Goal: Task Accomplishment & Management: Complete application form

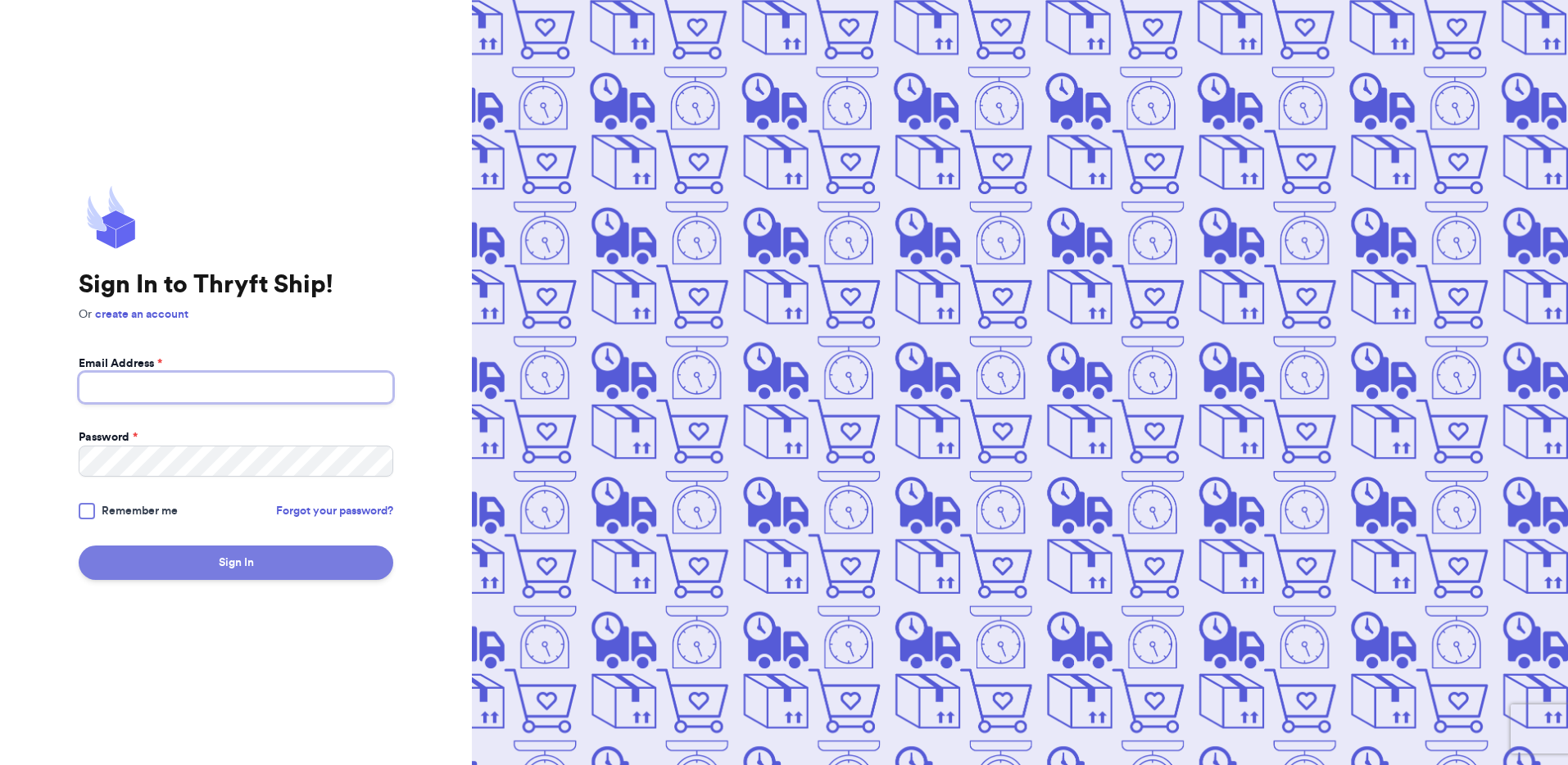
type input "[EMAIL_ADDRESS][DOMAIN_NAME]"
click at [258, 575] on button "Sign In" at bounding box center [236, 562] width 314 height 35
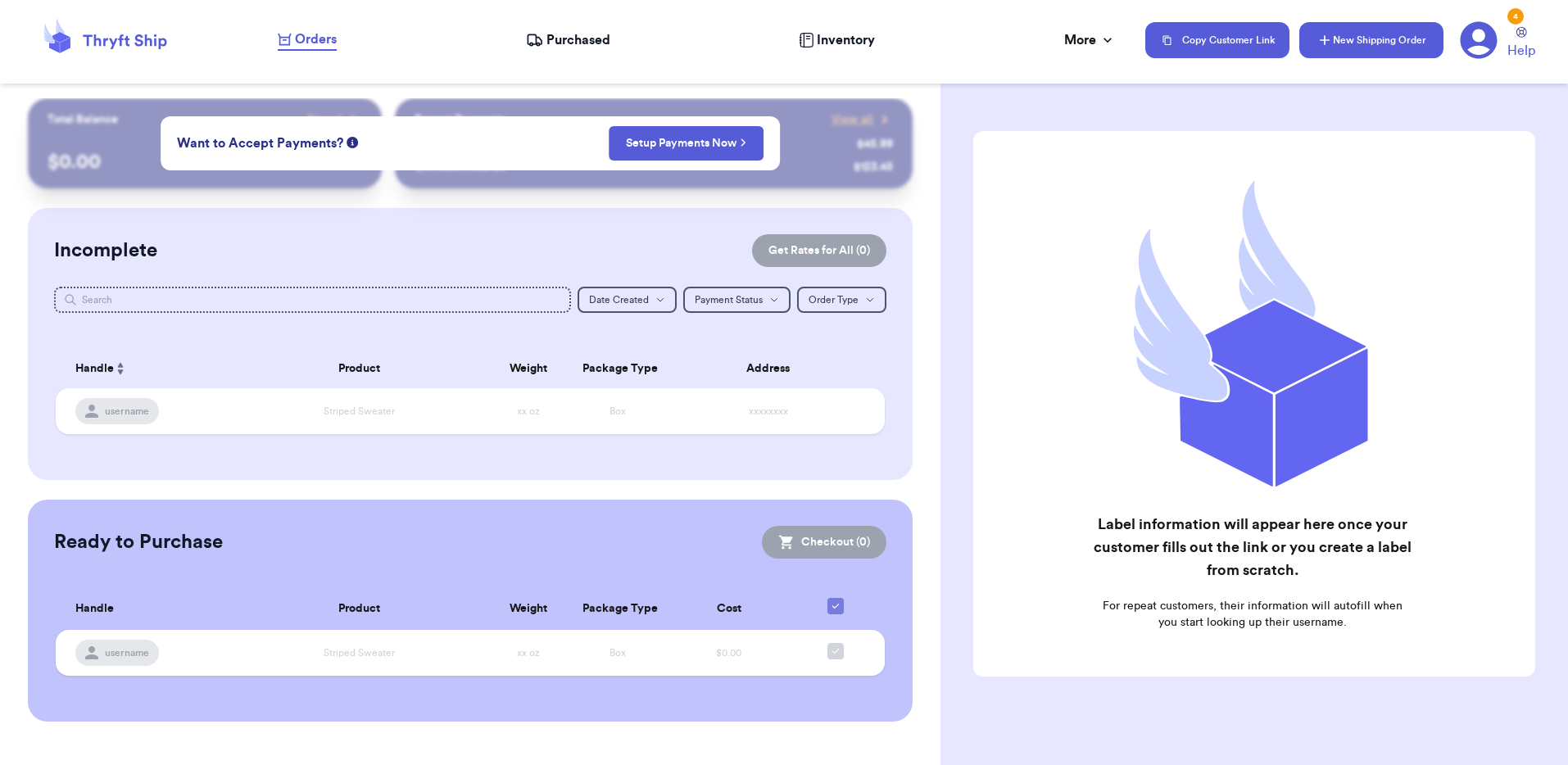
click at [1337, 44] on button "New Shipping Order" at bounding box center [1371, 41] width 145 height 36
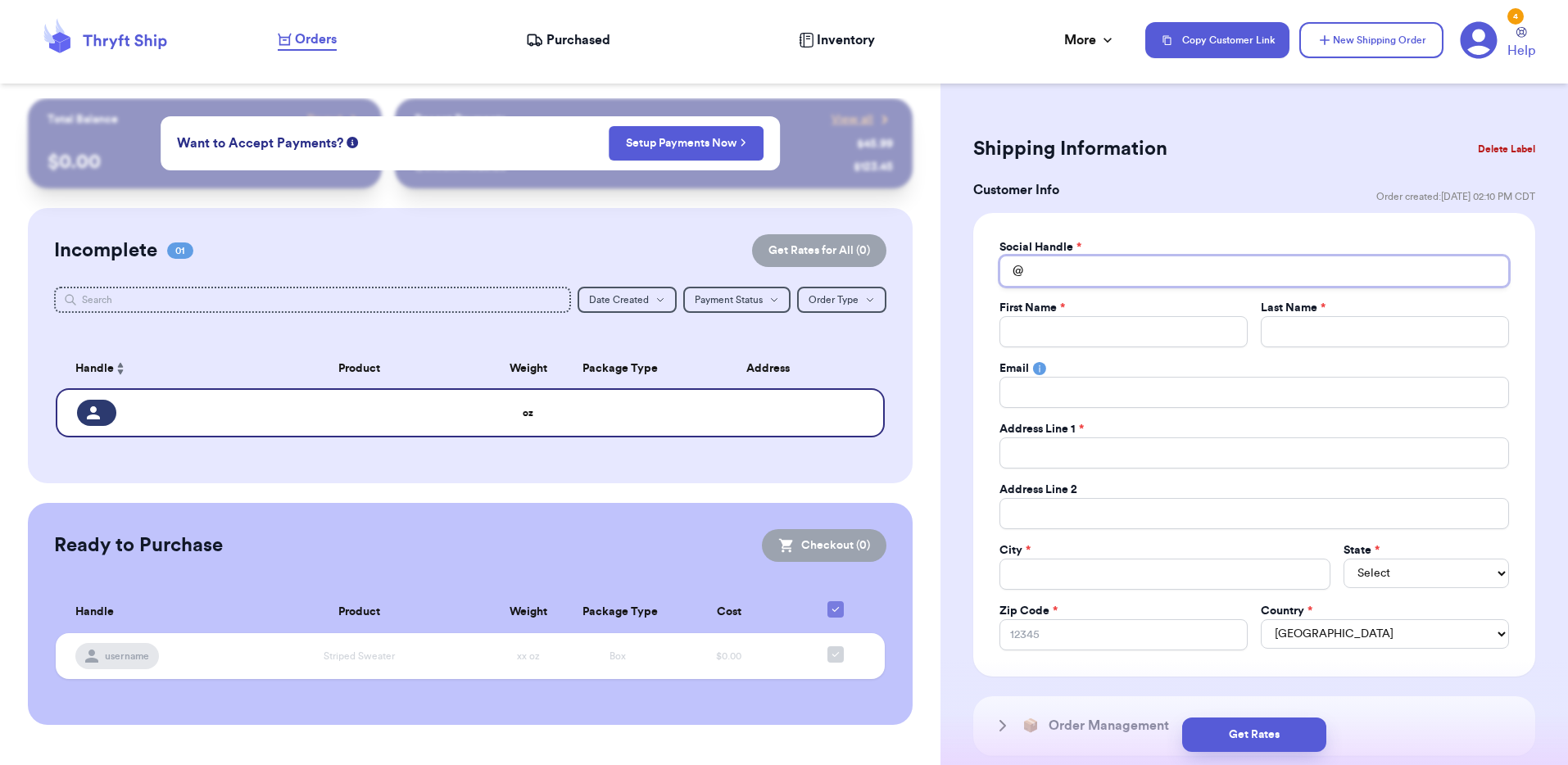
click at [1056, 276] on input "Total Amount Paid" at bounding box center [1254, 271] width 509 height 31
type input "c"
type input "ch"
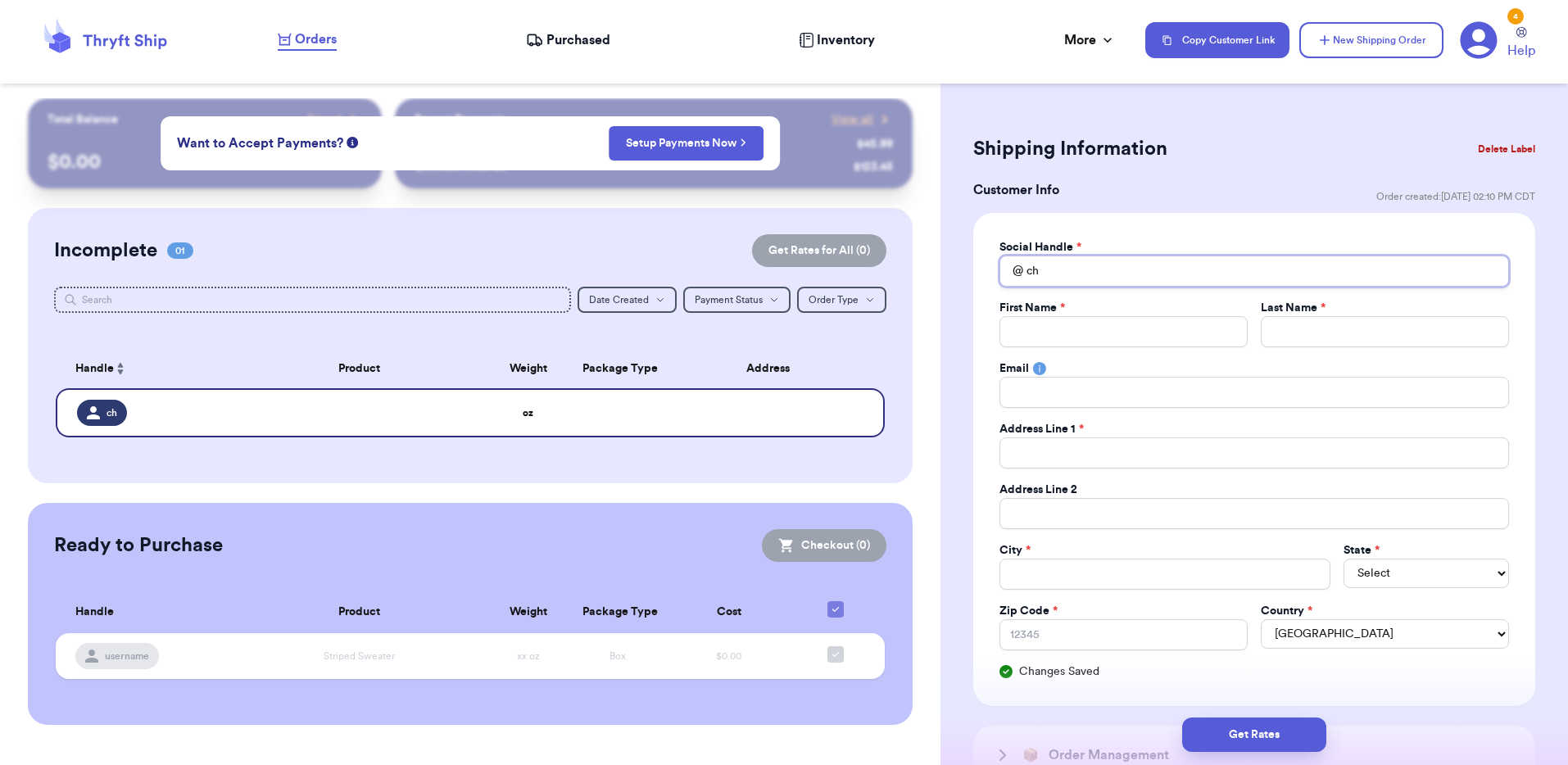
type input "cha"
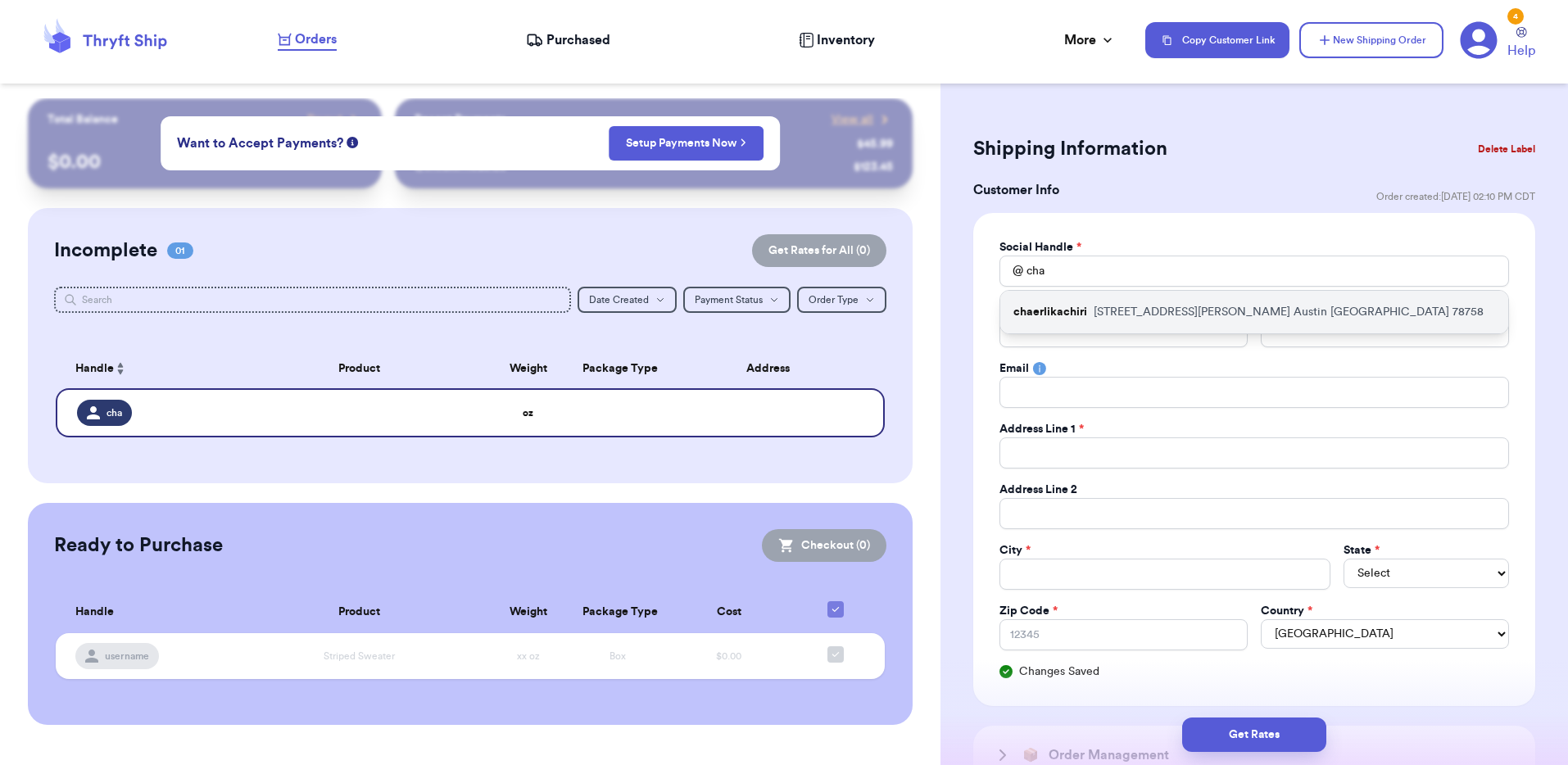
click at [1086, 312] on p "chaerlikachiri" at bounding box center [1049, 312] width 74 height 16
type input "chaerlikachiri"
type input "[PERSON_NAME]"
type input "[EMAIL_ADDRESS][DOMAIN_NAME]"
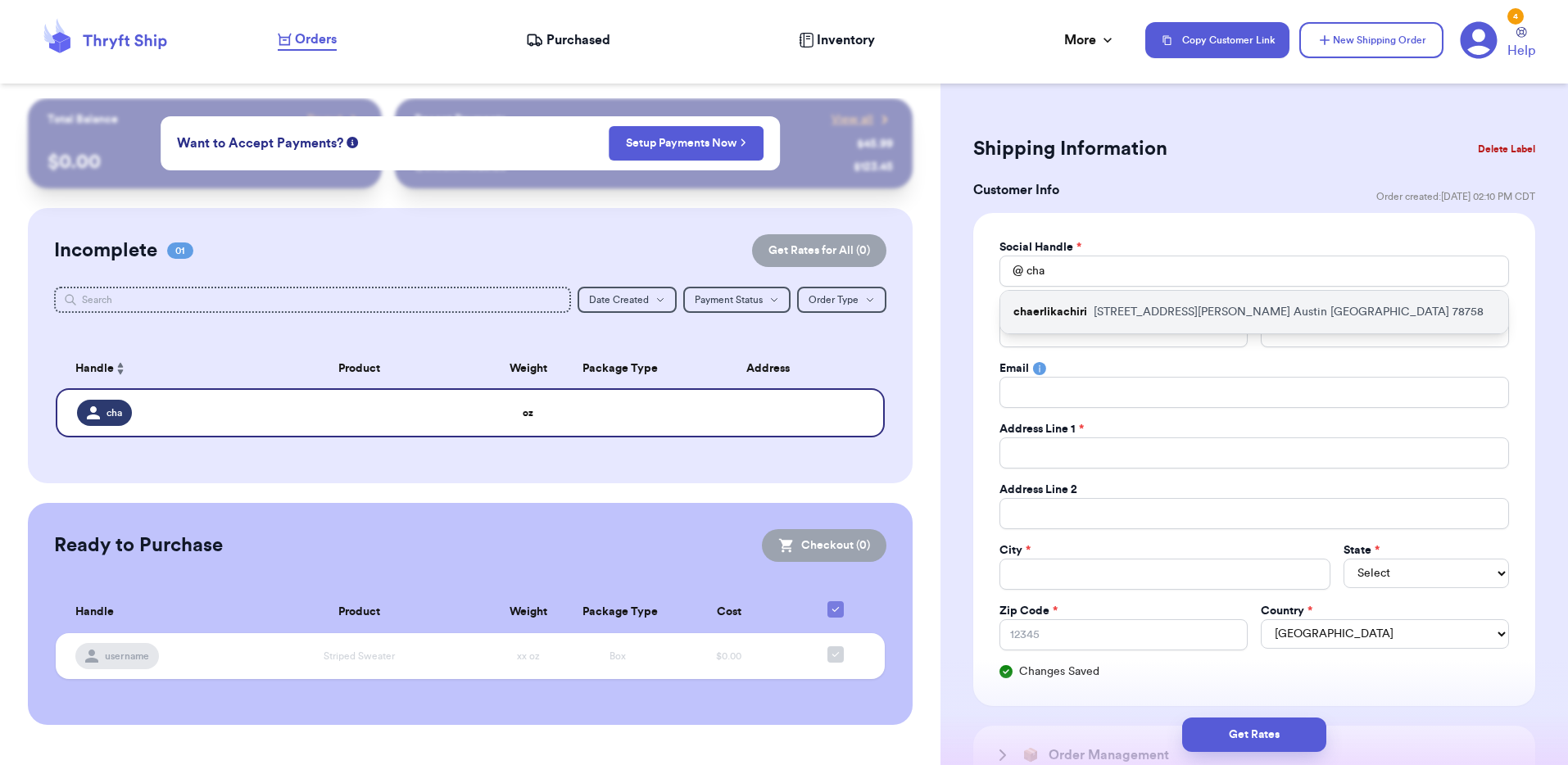
type input "[STREET_ADDRESS][PERSON_NAME]"
type input "110"
type input "Austin"
select select "[GEOGRAPHIC_DATA]"
type input "78758"
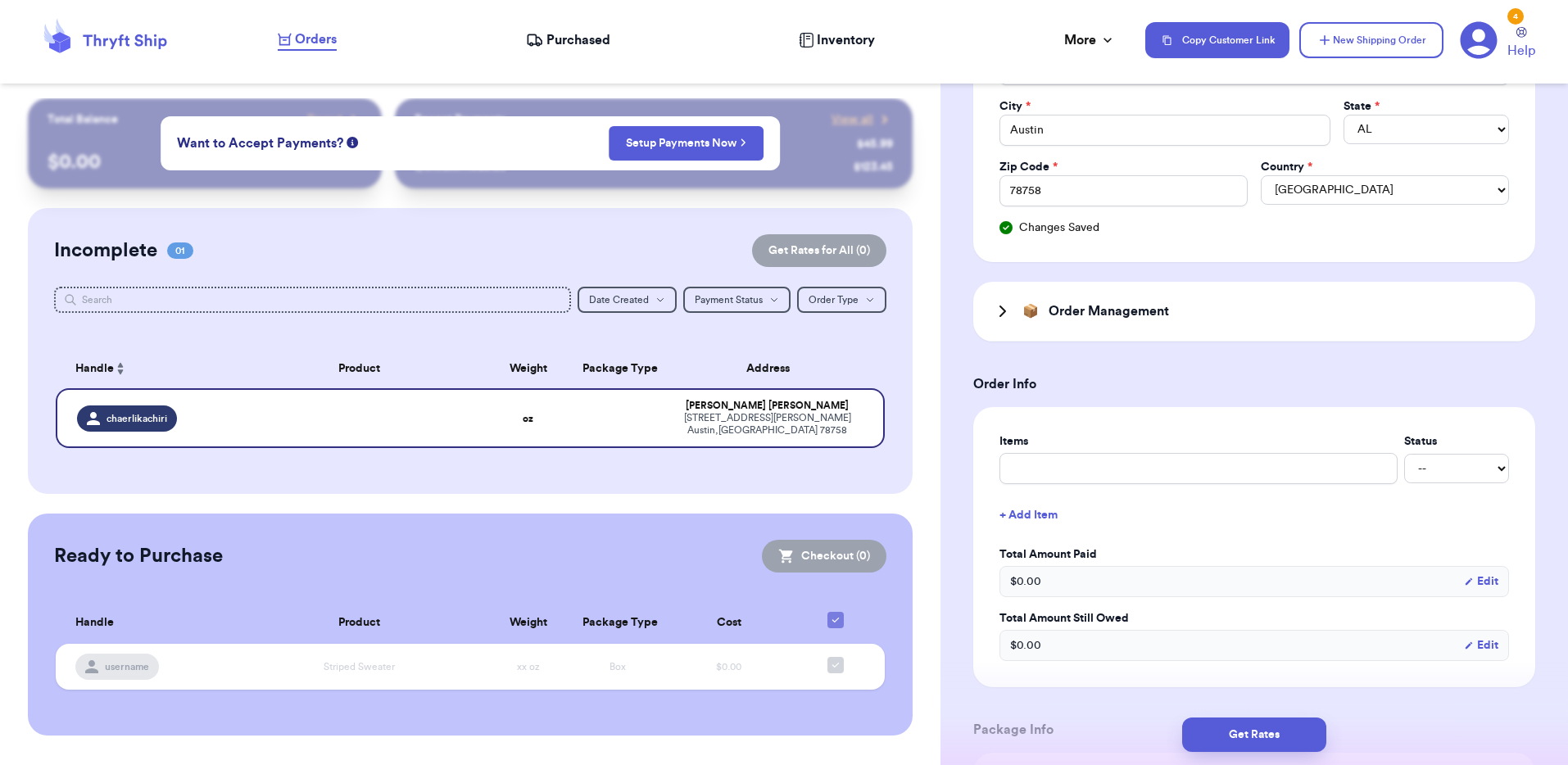
scroll to position [453, 0]
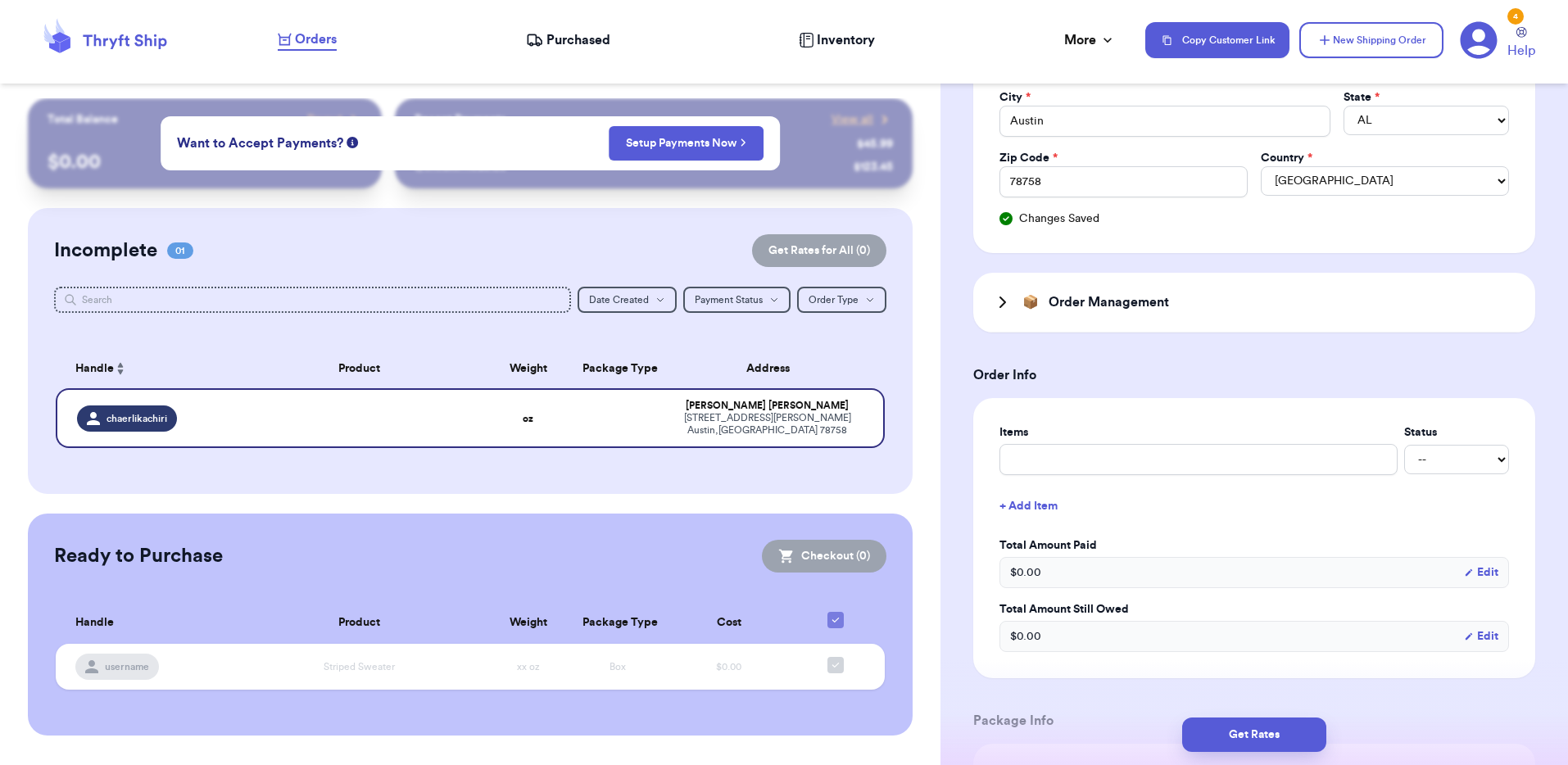
click at [995, 305] on icon at bounding box center [1003, 302] width 20 height 20
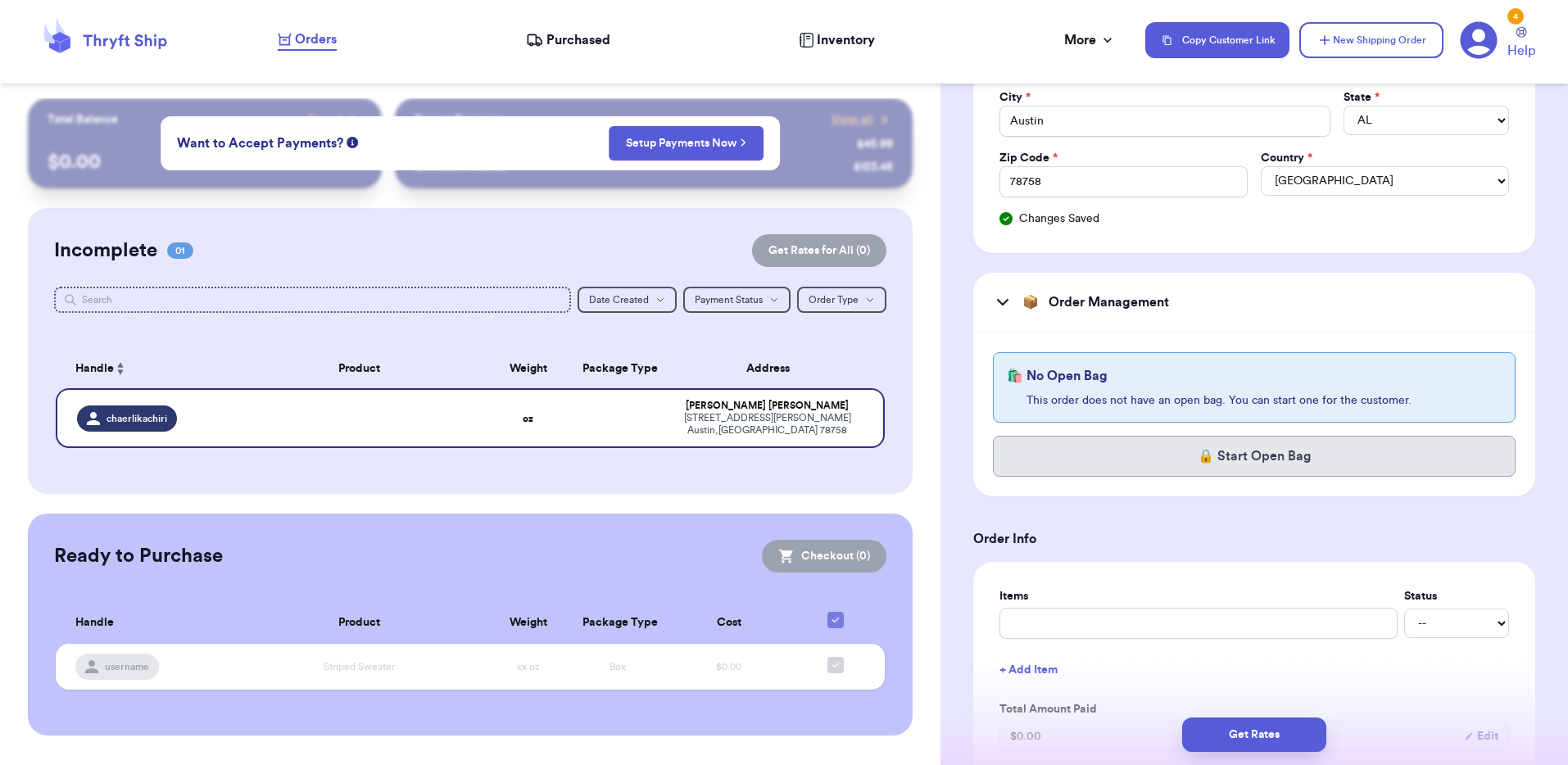
click at [1082, 442] on button "🔒 Start Open Bag" at bounding box center [1255, 455] width 523 height 41
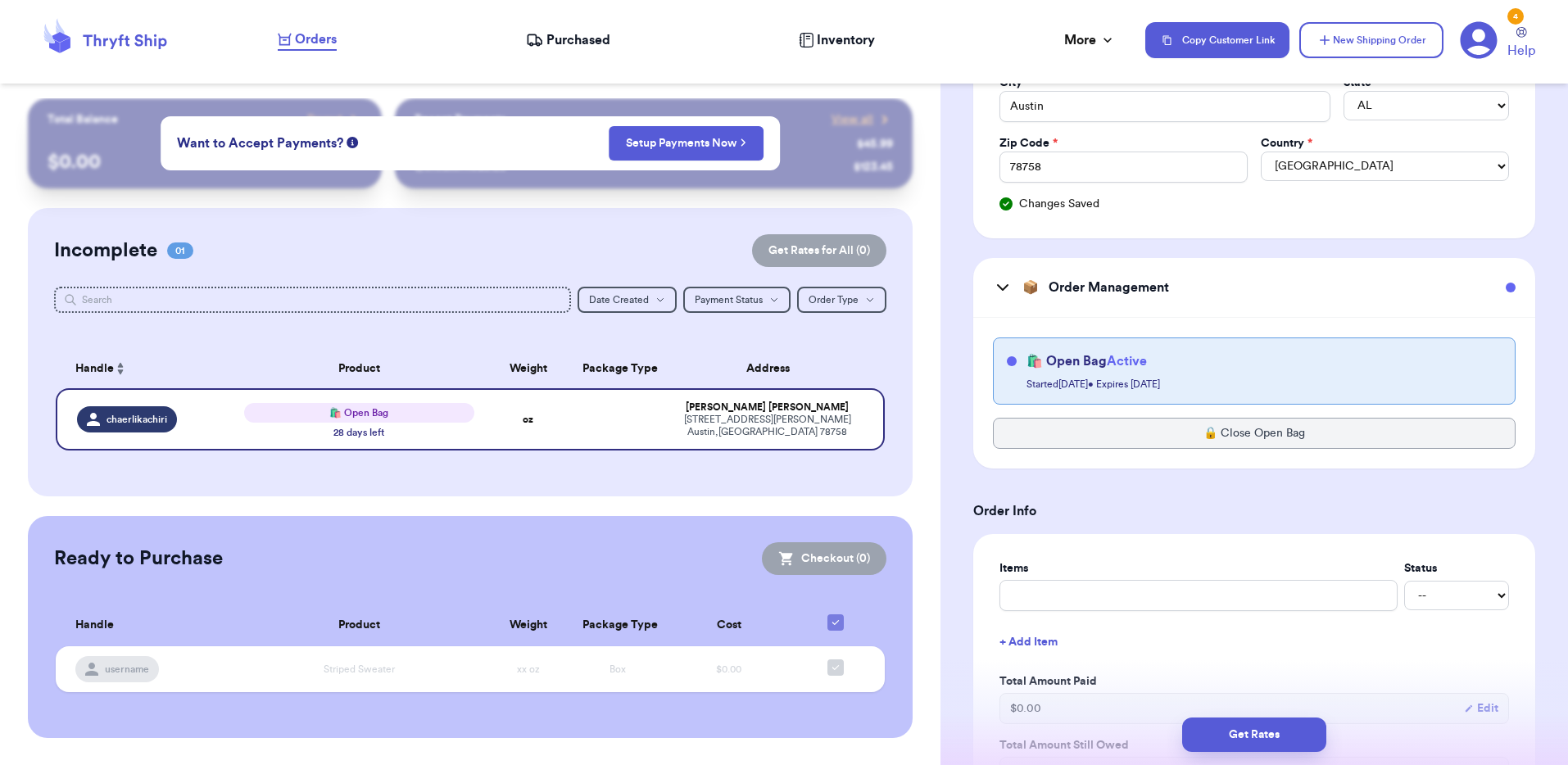
scroll to position [566, 0]
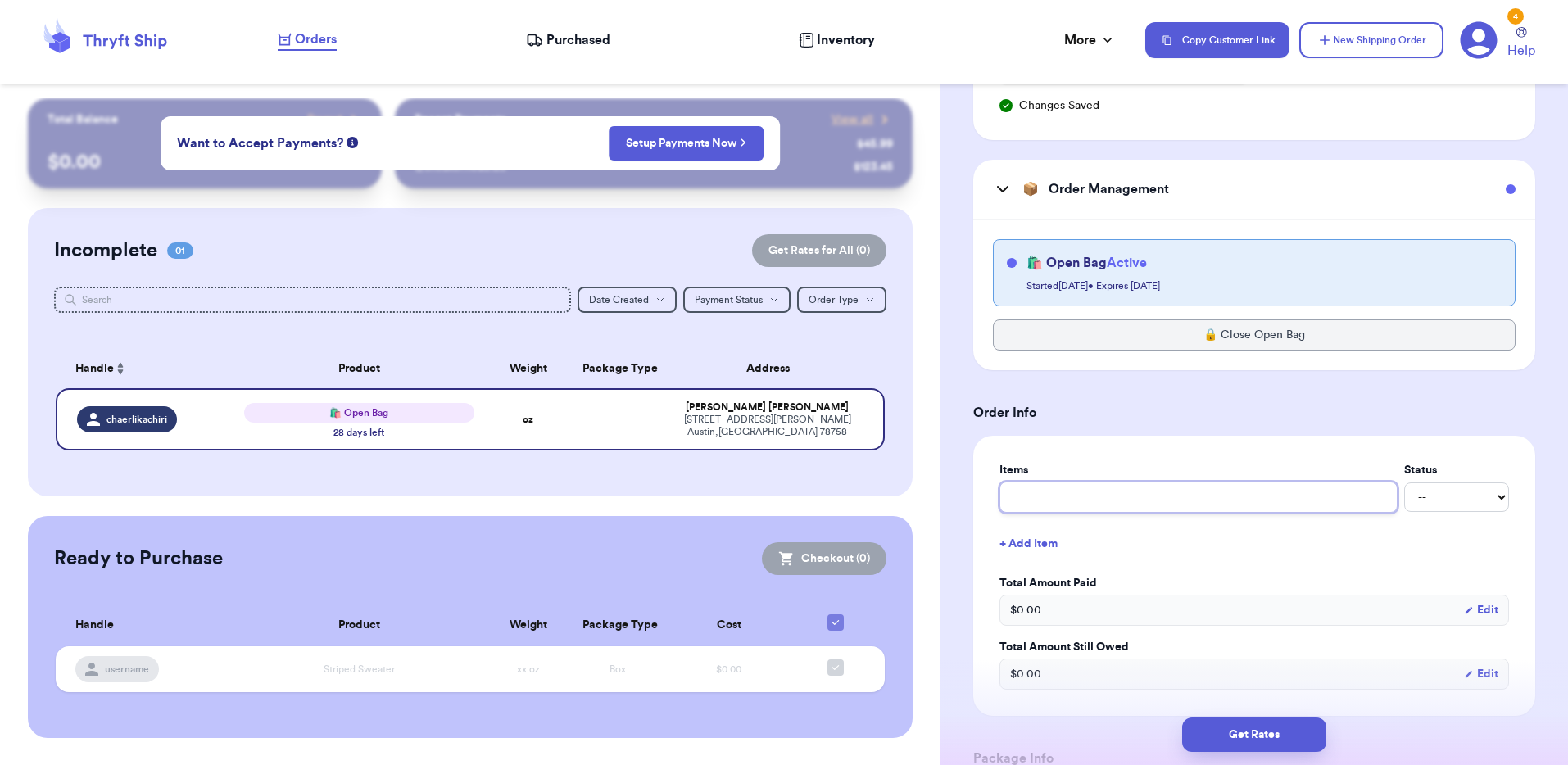
click at [1081, 489] on input "text" at bounding box center [1198, 497] width 398 height 31
type input "L"
type input "Lu"
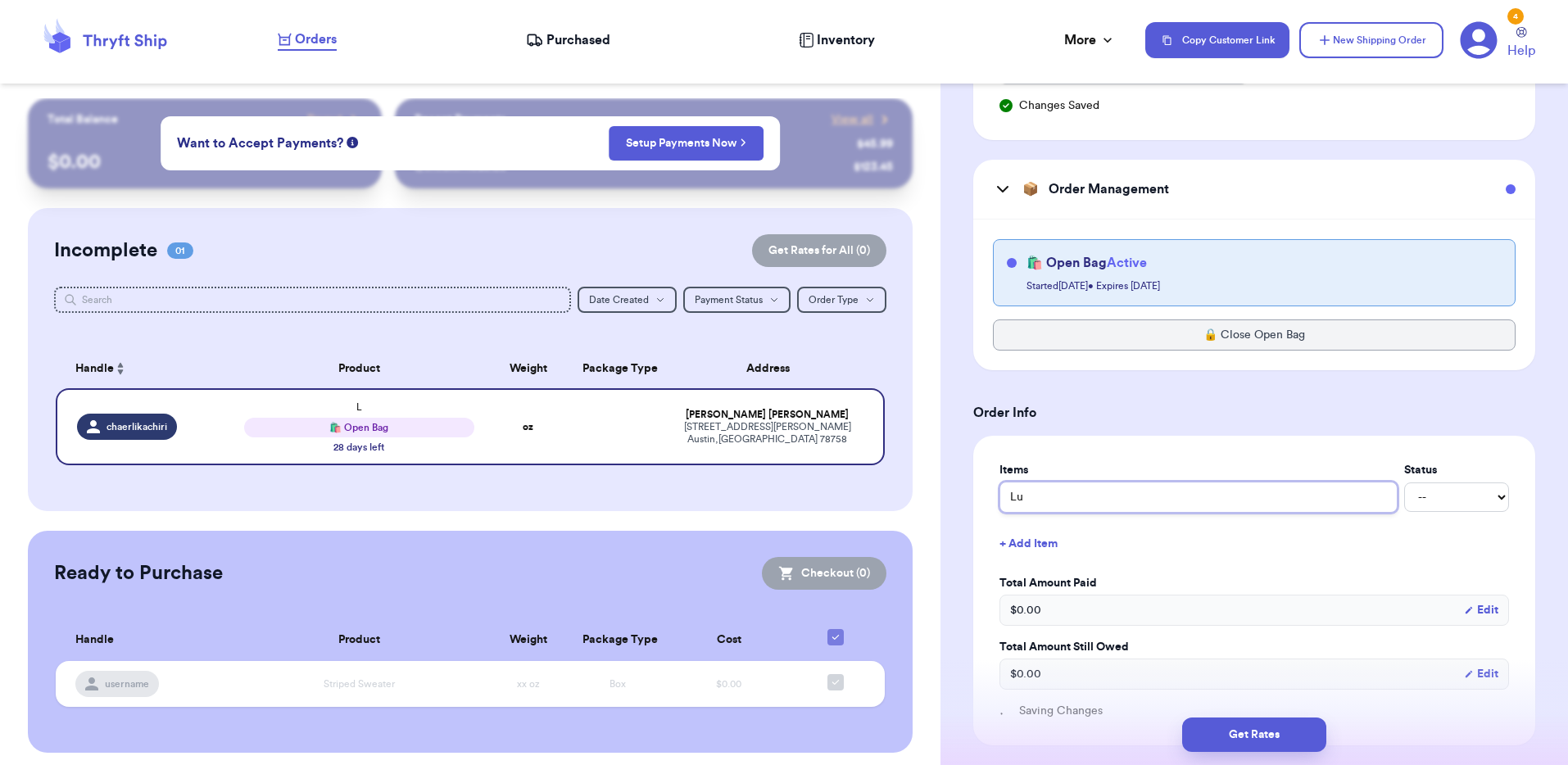
type input "[PERSON_NAME]"
type input "Luuk"
type input "Luuks"
type input "Luukse"
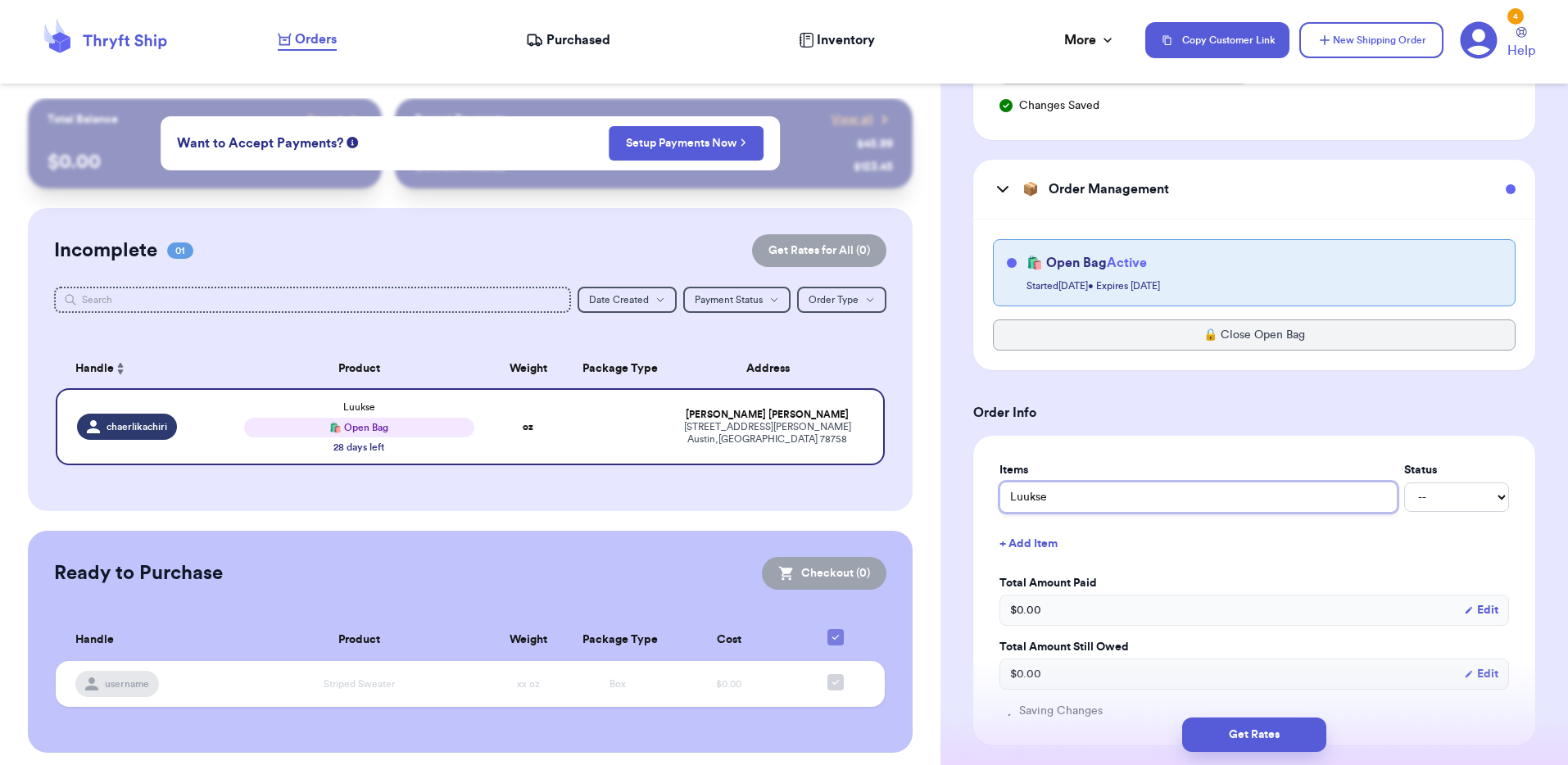
type input "Luukse t"
type input "Luukse ta"
type input "Luukse tan"
type input "Luukse tan b"
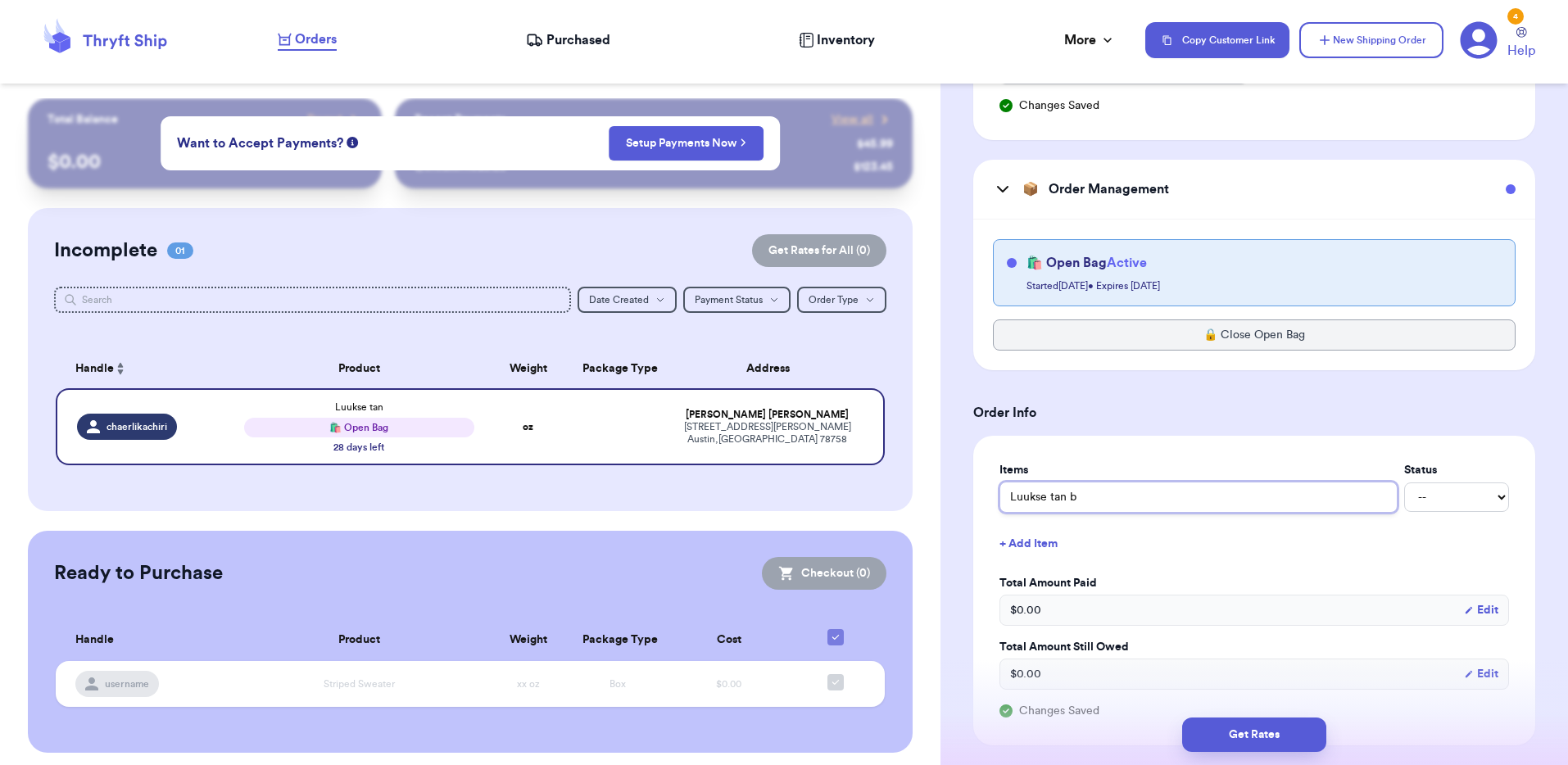
type input "Luukse [PERSON_NAME]"
type input "Luukse tan blo"
type input "Luukse tan blou"
type input "Luukse tan blous"
type input "Luukse tan blouse"
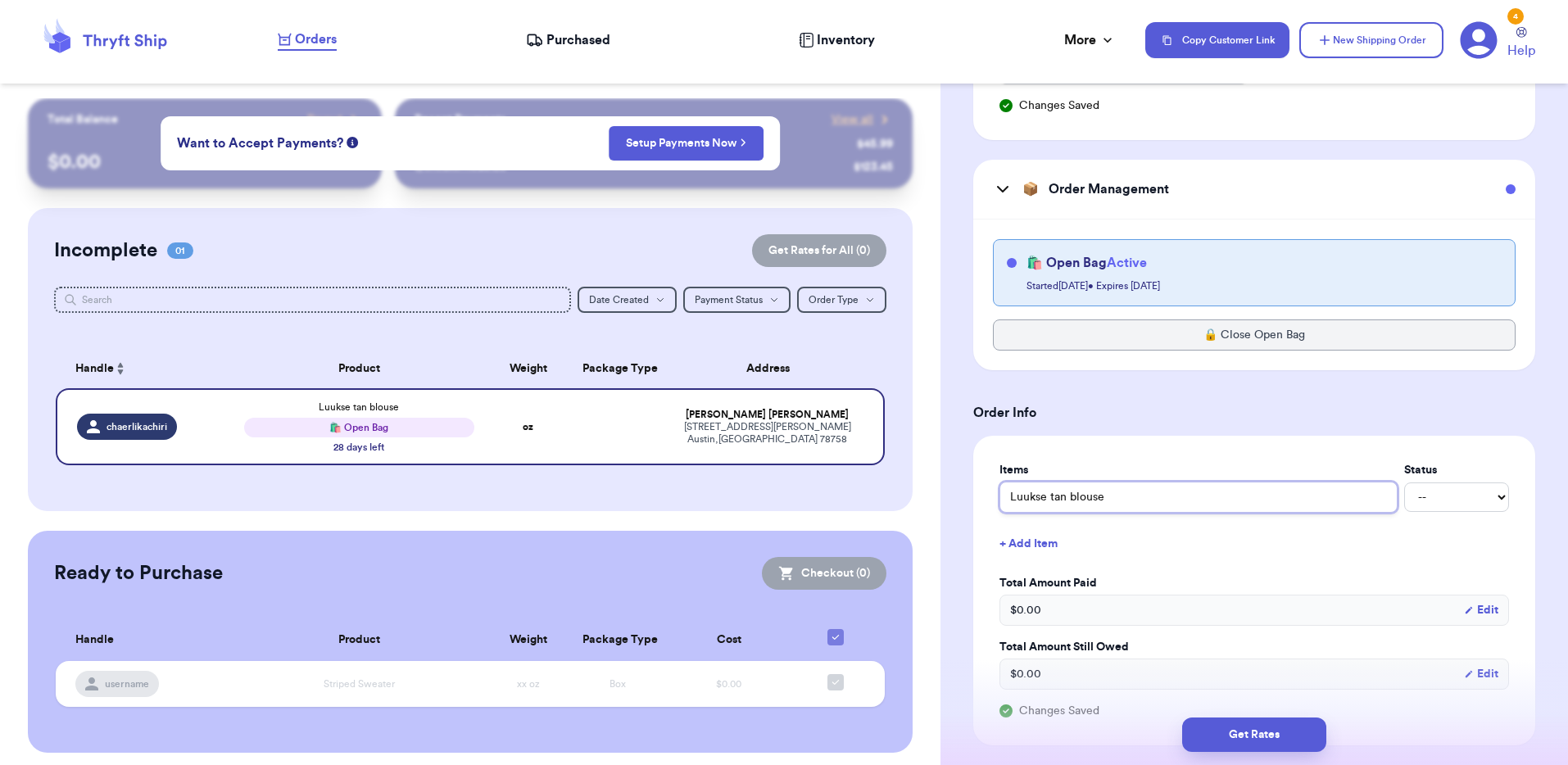
type input "Luukse tan blouse"
click at [1029, 547] on button "+ Add Item" at bounding box center [1255, 543] width 523 height 36
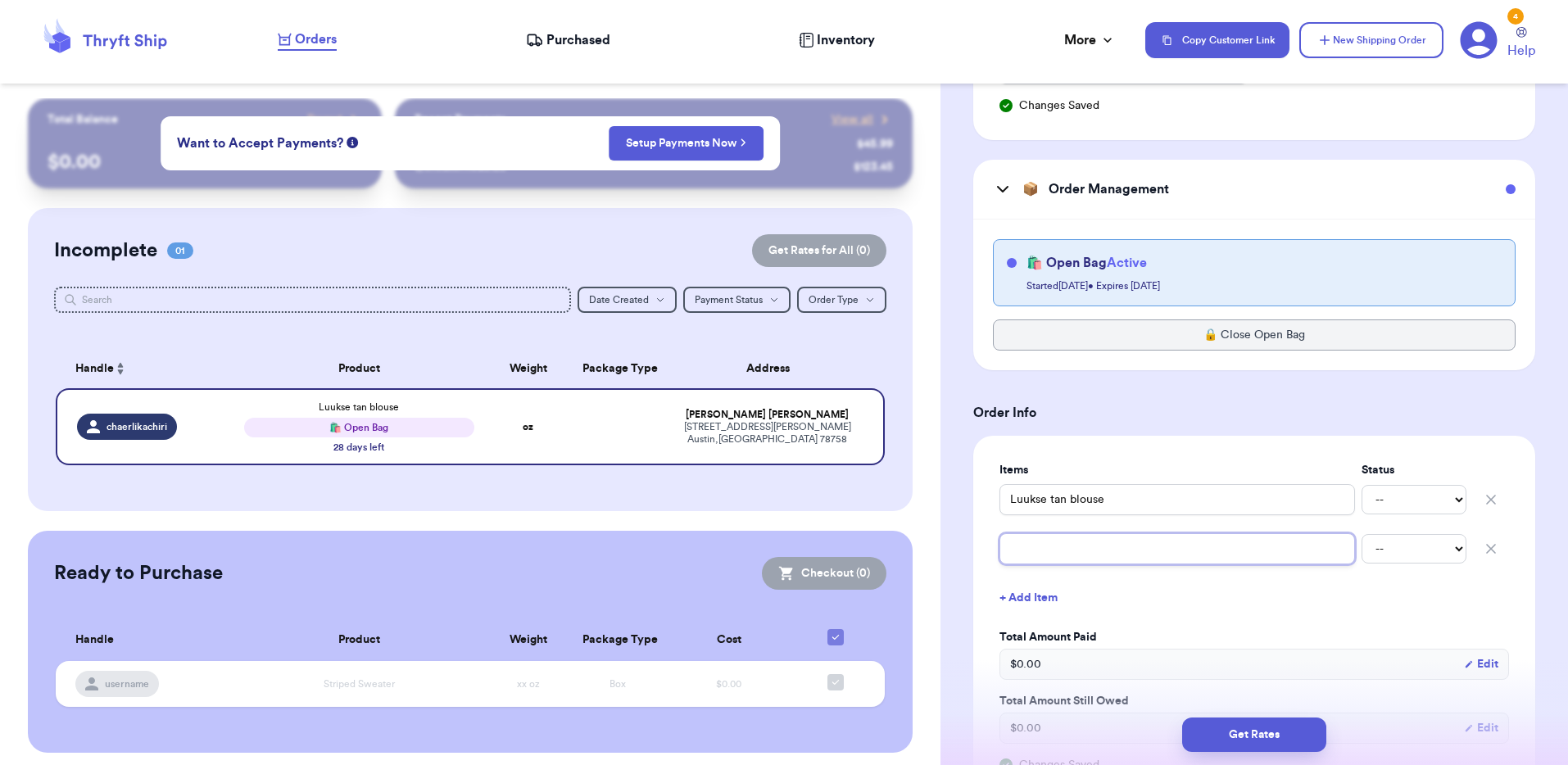
click at [1106, 554] on input "text" at bounding box center [1177, 549] width 356 height 31
type input "L"
type input "La"
type input "Las"
type input "Lasc"
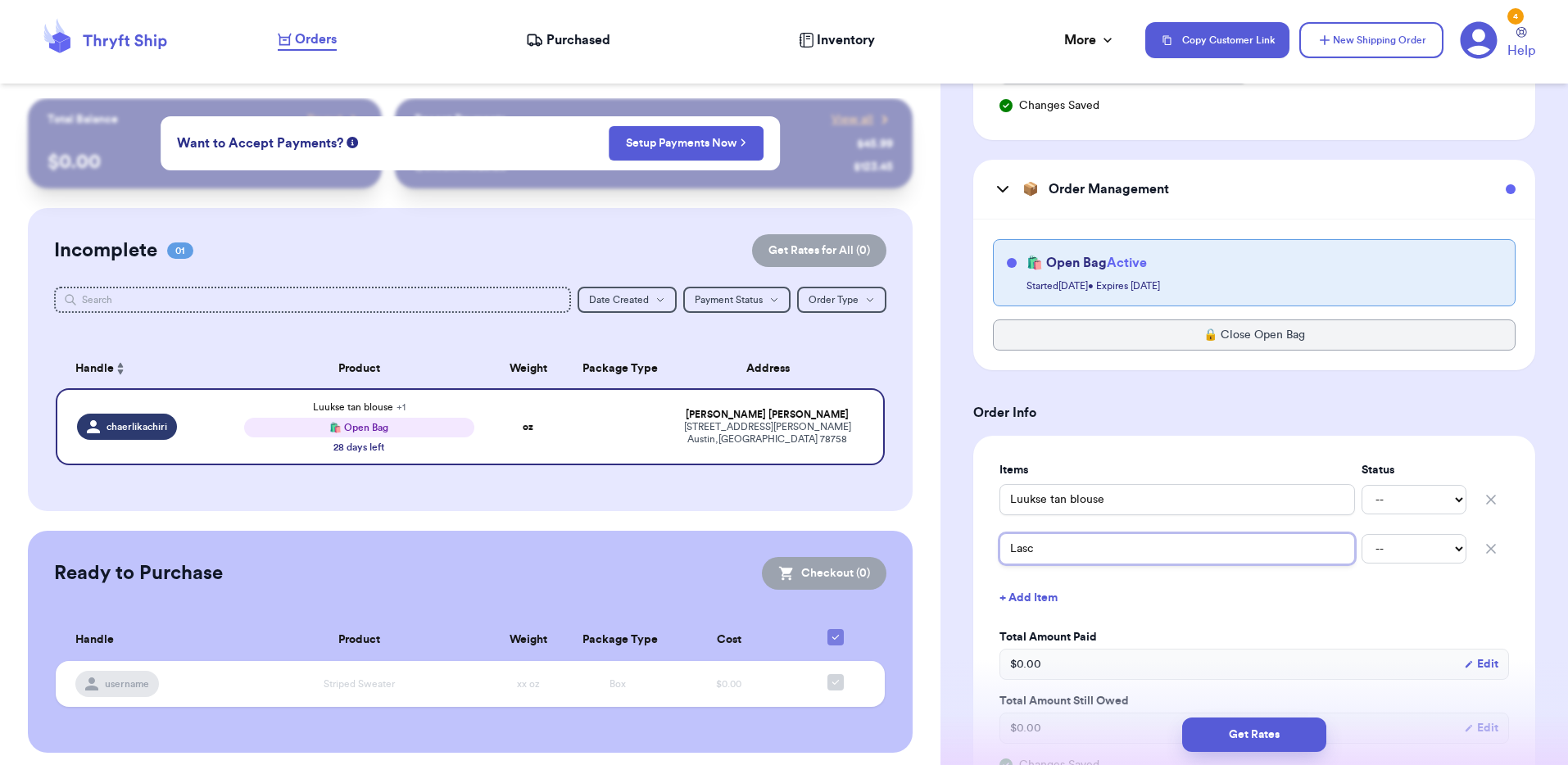
type input "Lasca"
type input "Lascan"
type input "Lascana"
type input "Lascana f"
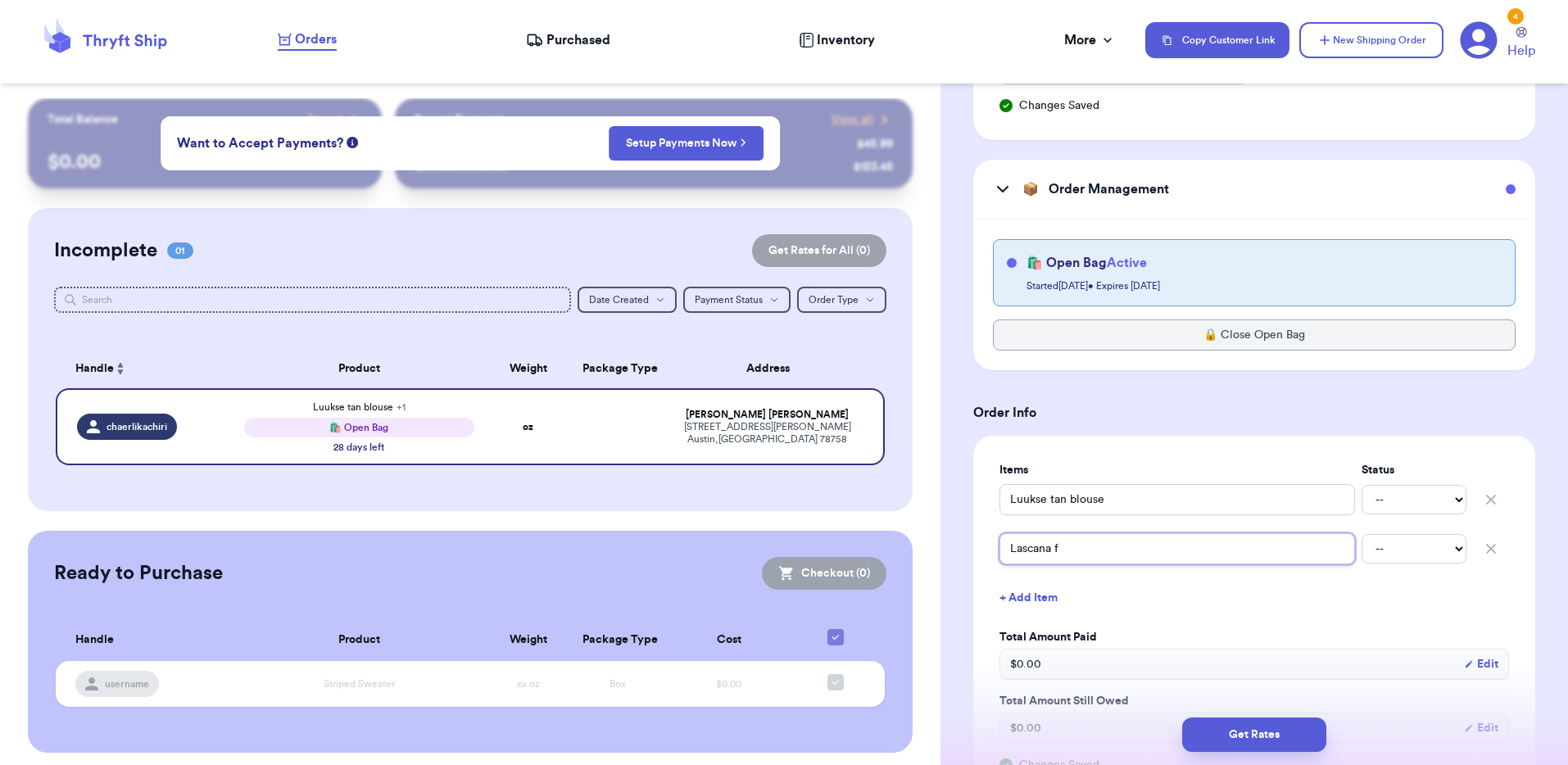
type input "Lascana fl"
type input "Lascana flo"
type input "Lascana [PERSON_NAME]"
type input "Lascana flora"
type input "Lascana floral"
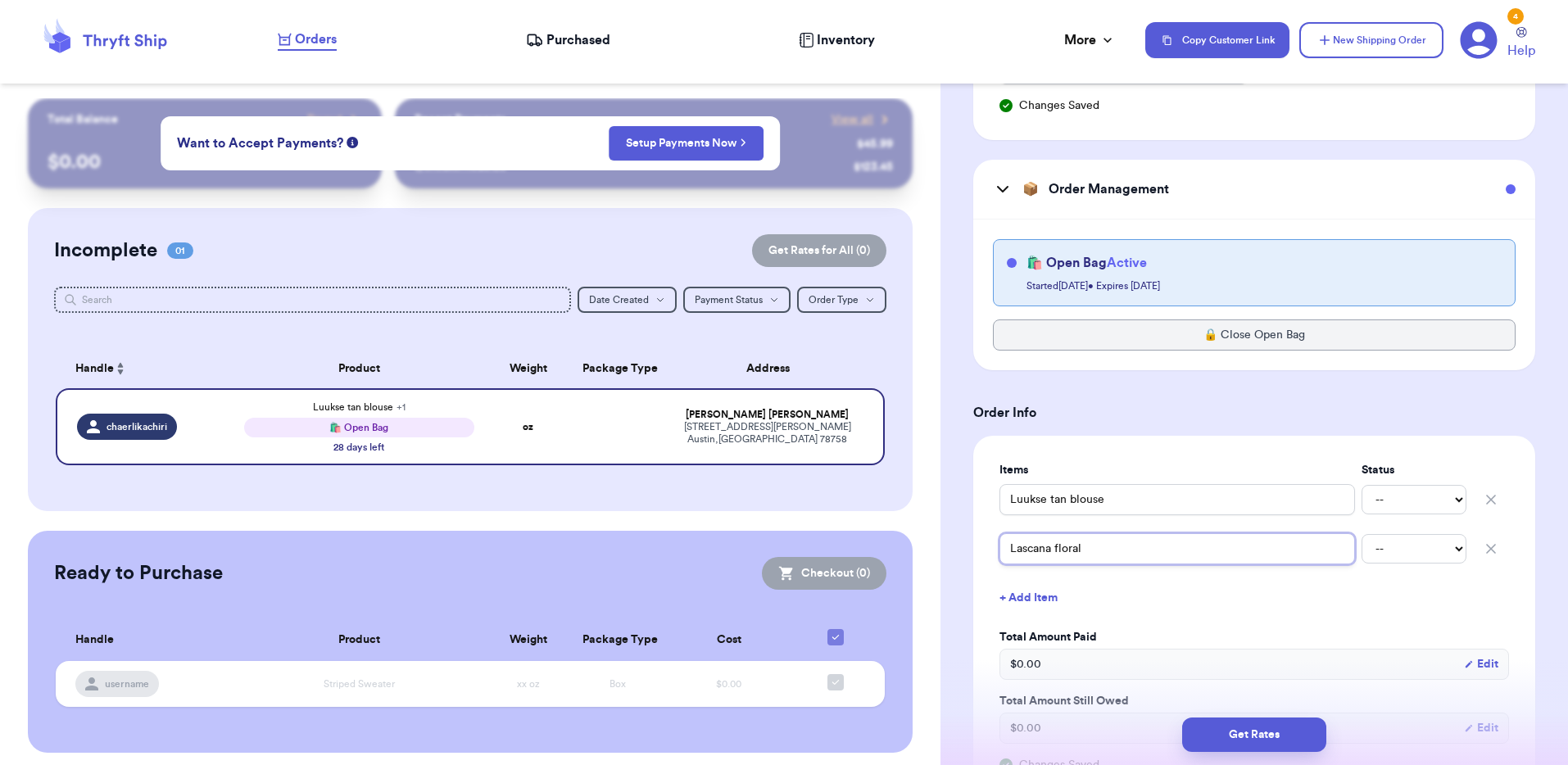
type input "Lascana floral"
type input "Lascana floral b"
type input "Lascana floral bl"
type input "Lascana floral bll"
type input "Lascana floral bllu"
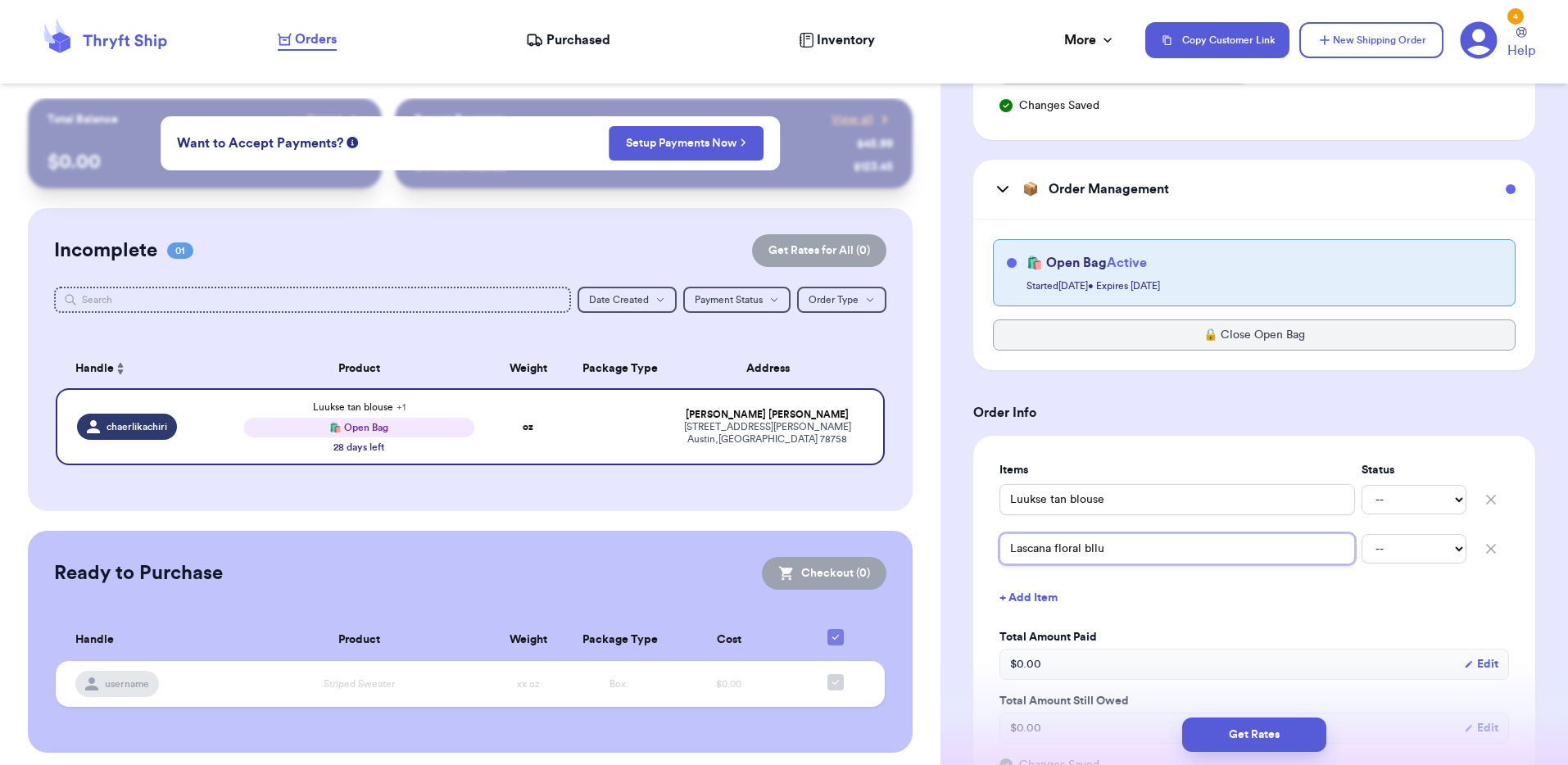
type input "Lascana floral bll"
type input "Lascana floral bl"
type input "Lascana floral blo"
type input "Lascana floral blou"
type input "Lascana floral blous"
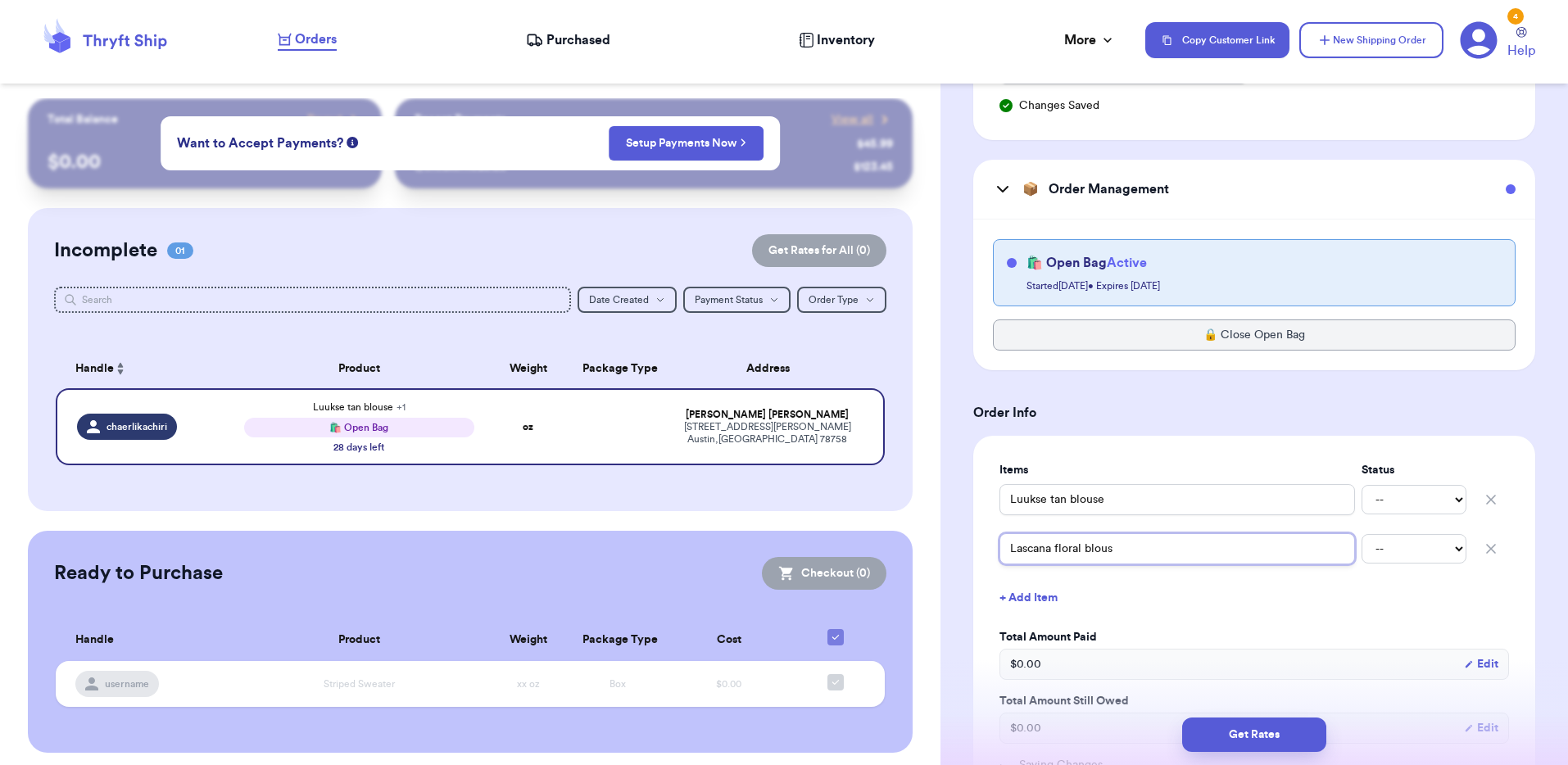
type input "Lascana floral blouse"
click at [1367, 499] on select "-- Paid Owes" at bounding box center [1413, 499] width 105 height 29
select select "paid"
click at [1361, 485] on select "-- Paid Owes" at bounding box center [1413, 499] width 105 height 29
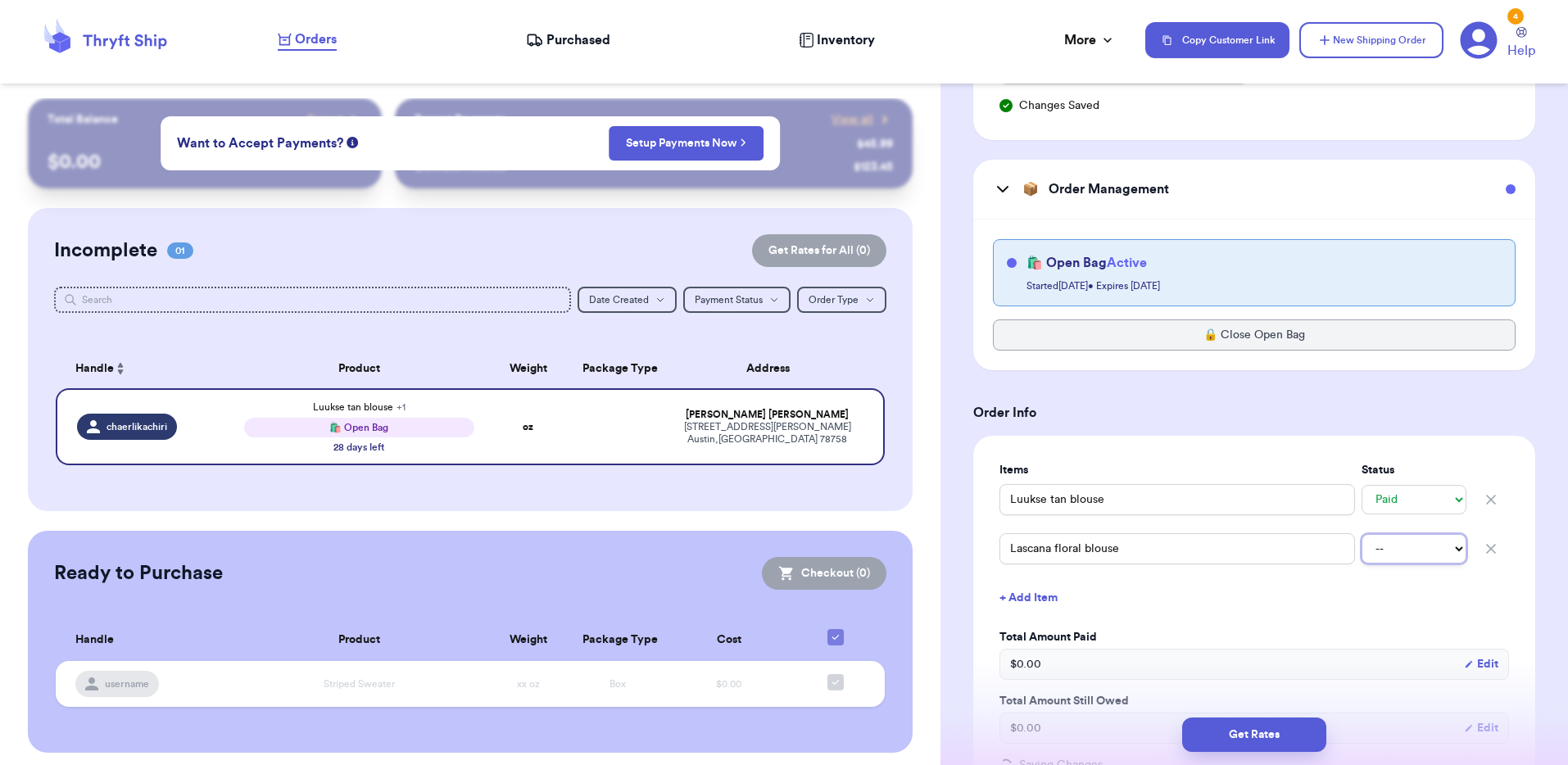
click at [1395, 541] on select "-- Paid Owes" at bounding box center [1413, 549] width 105 height 29
select select "paid"
click at [1361, 534] on select "-- Paid Owes" at bounding box center [1413, 549] width 105 height 29
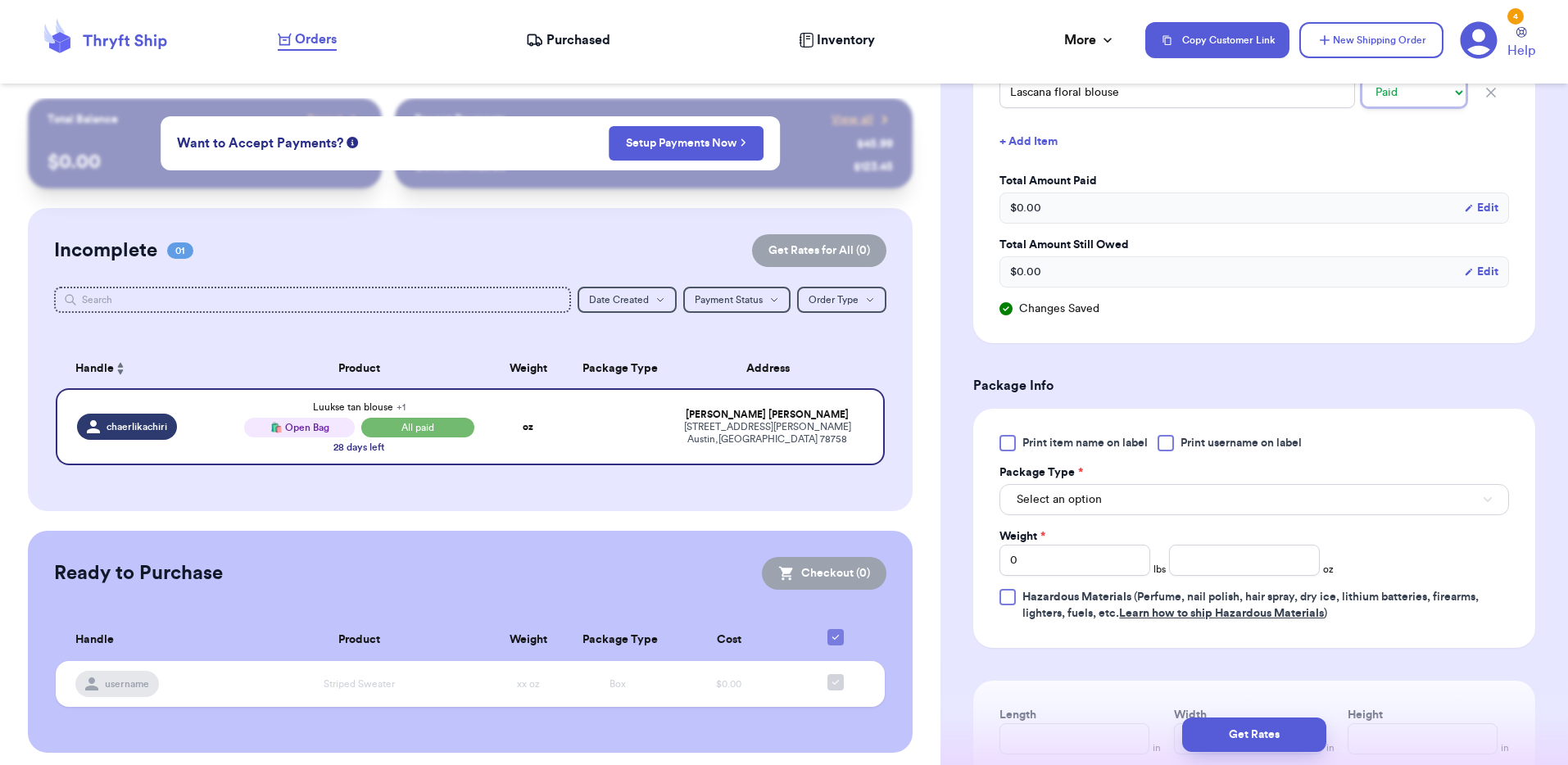
scroll to position [1128, 0]
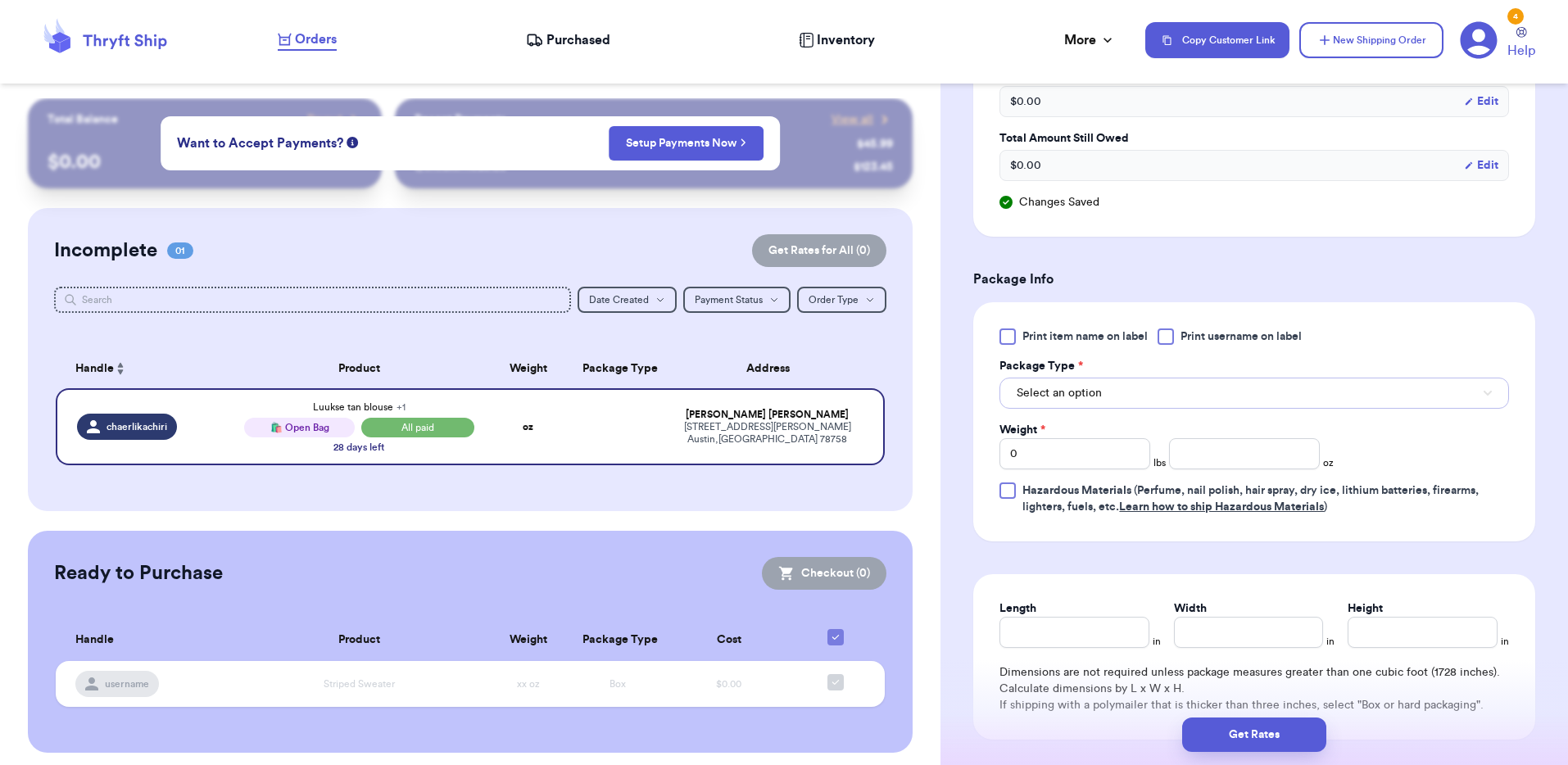
click at [1089, 396] on span "Select an option" at bounding box center [1059, 393] width 85 height 16
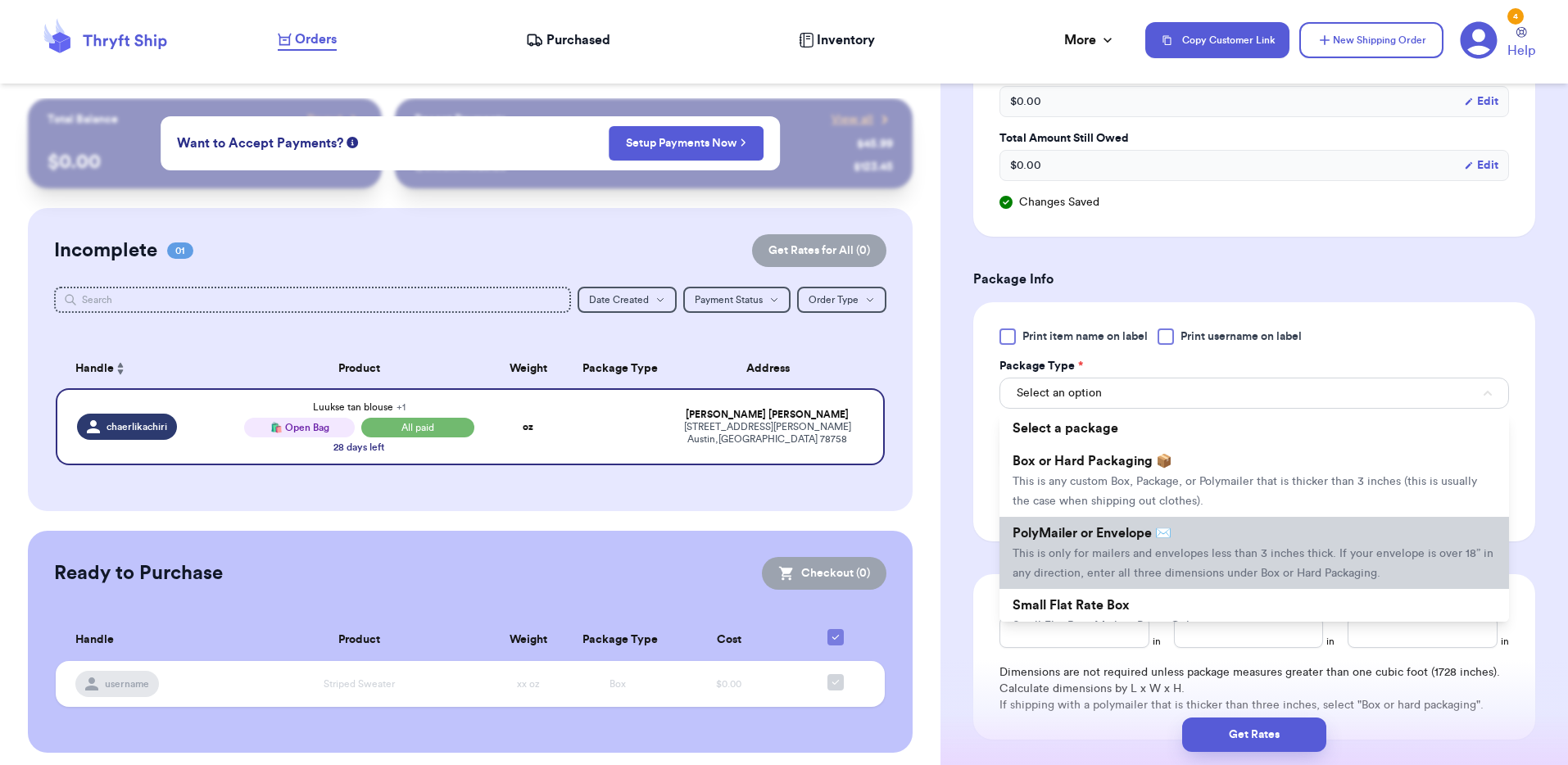
click at [1132, 554] on span "This is only for mailers and envelopes less than 3 inches thick. If your envelo…" at bounding box center [1252, 563] width 481 height 31
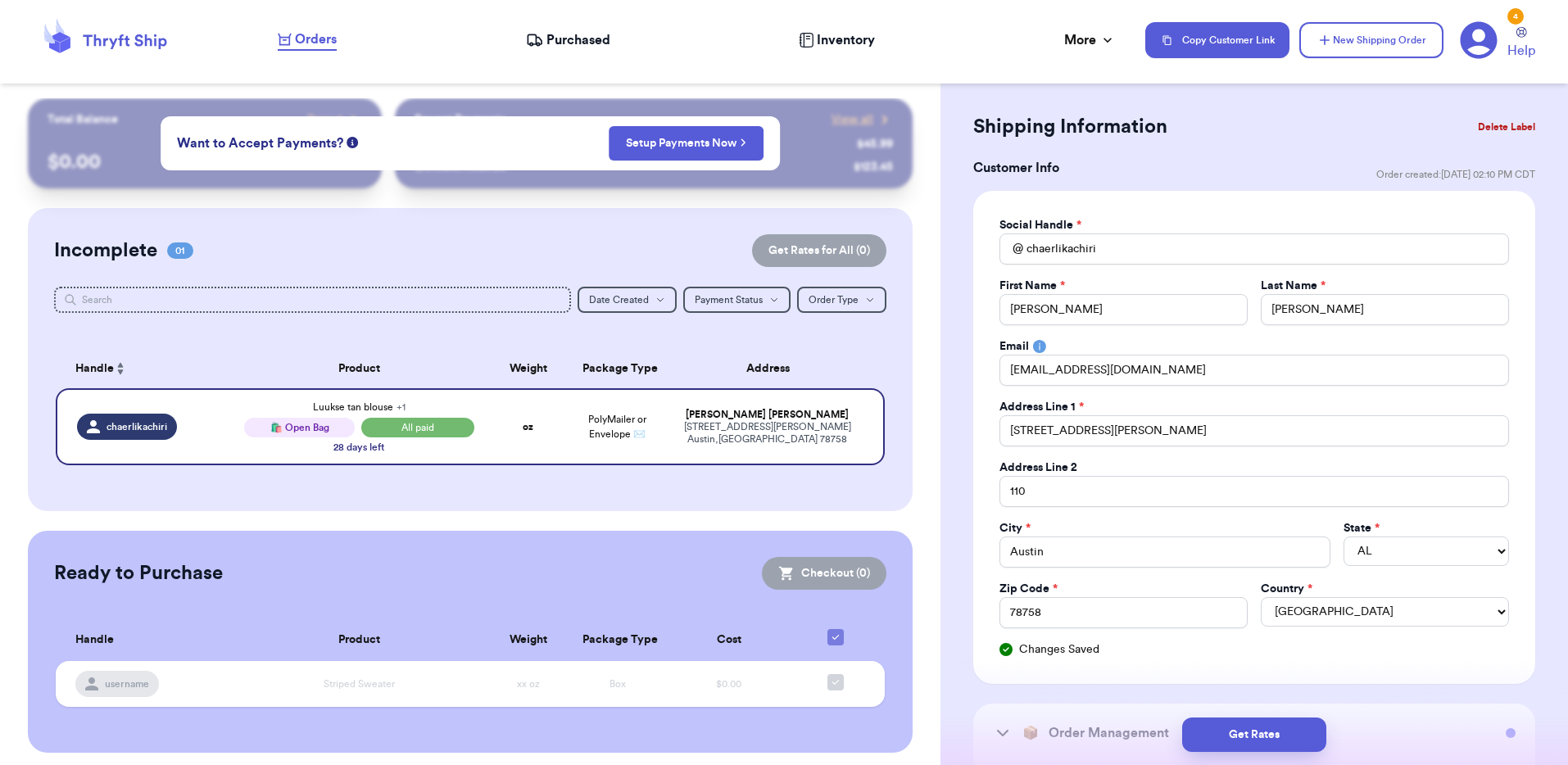
scroll to position [0, 0]
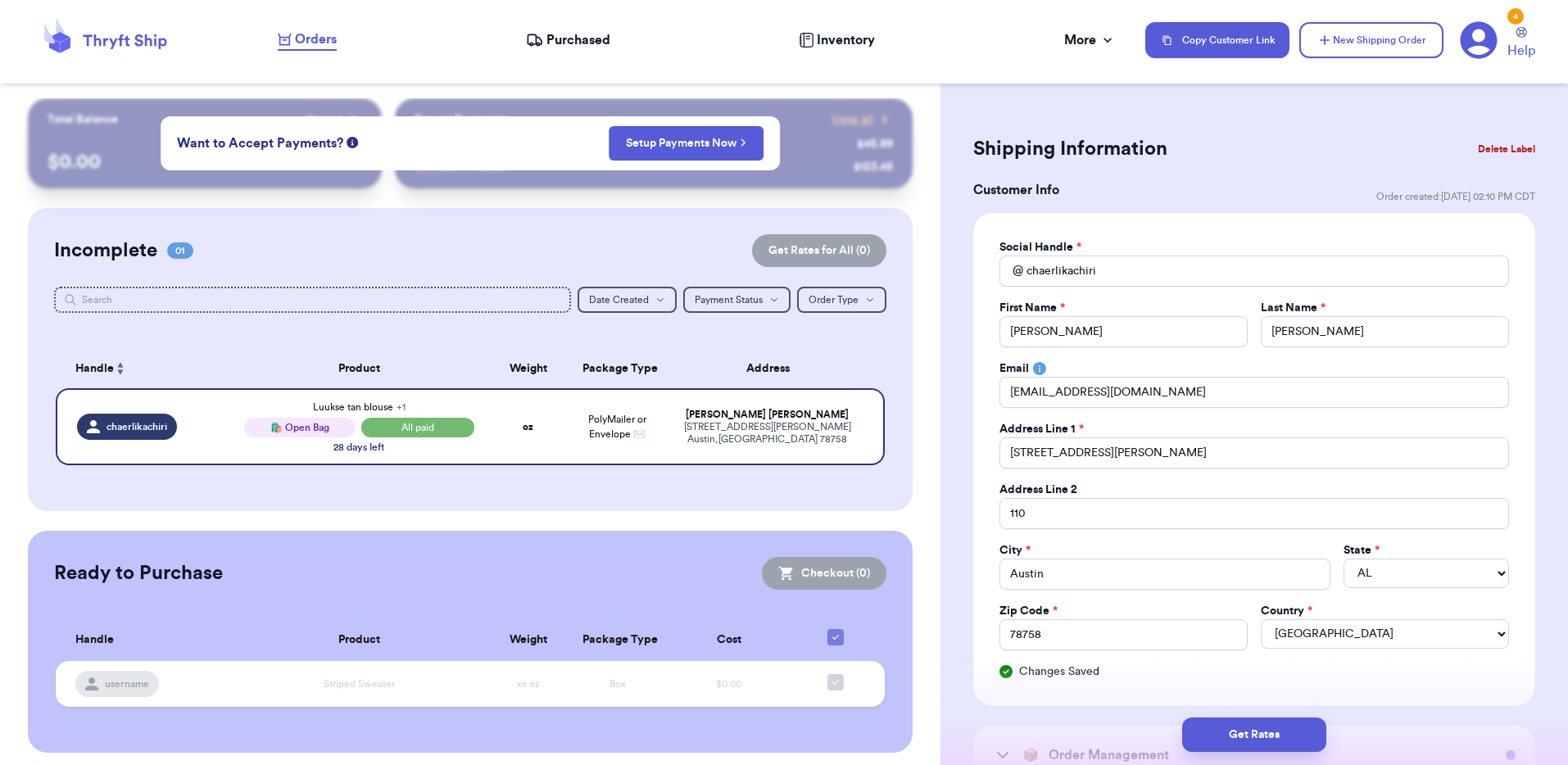
click at [874, 473] on div "Incomplete 01 Get Rates for All ( 0 ) Get Rates for All ( 0 ) Date Created Date…" at bounding box center [470, 359] width 885 height 303
click at [242, 349] on th "Product" at bounding box center [359, 368] width 250 height 39
